Goal: Task Accomplishment & Management: Manage account settings

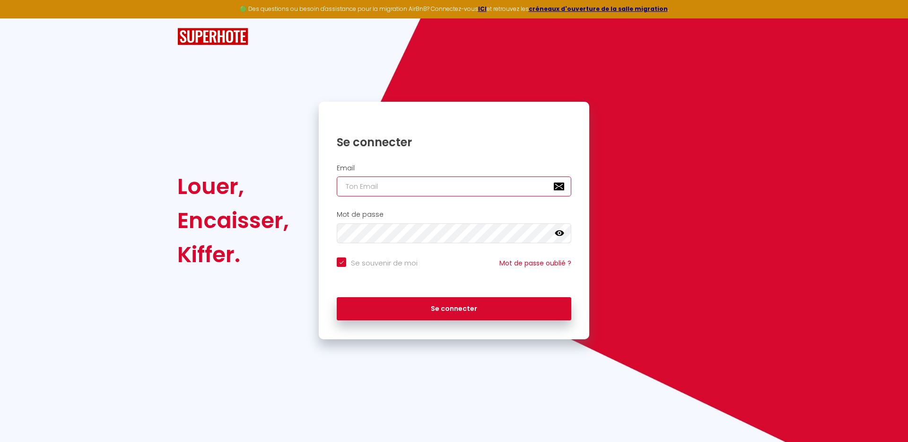
click at [404, 188] on input "email" at bounding box center [454, 186] width 235 height 20
type input "[EMAIL_ADDRESS][DOMAIN_NAME]"
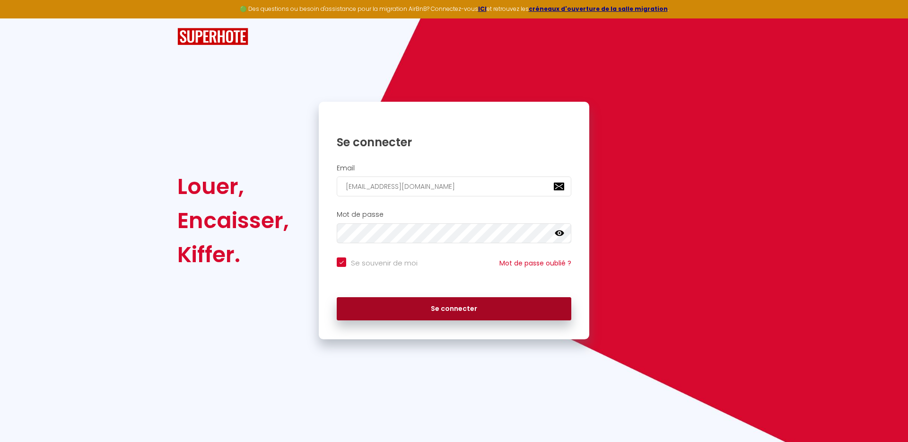
click at [521, 313] on button "Se connecter" at bounding box center [454, 309] width 235 height 24
checkbox input "true"
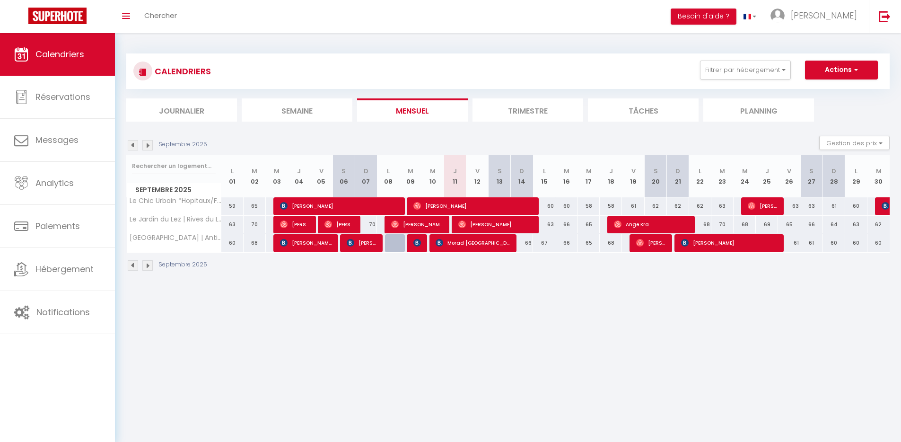
click at [148, 147] on img at bounding box center [147, 145] width 10 height 10
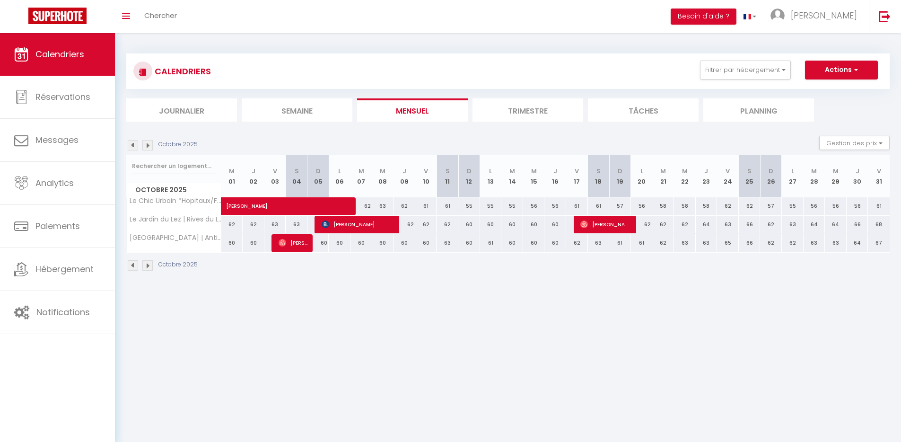
click at [134, 146] on img at bounding box center [133, 145] width 10 height 10
